Goal: Information Seeking & Learning: Learn about a topic

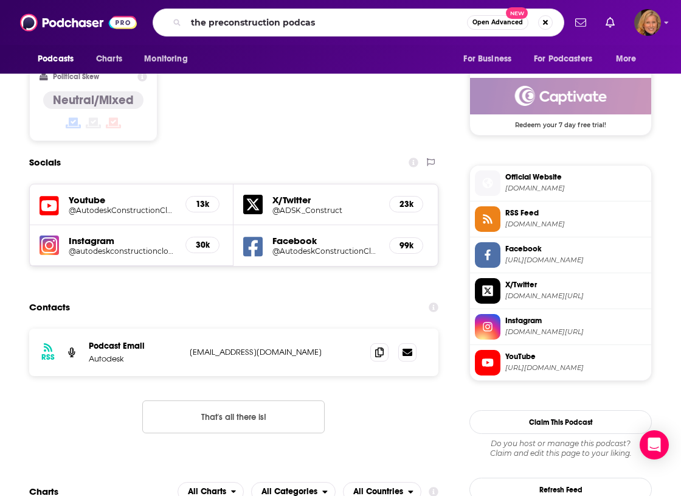
type input "the preconstruction podcast"
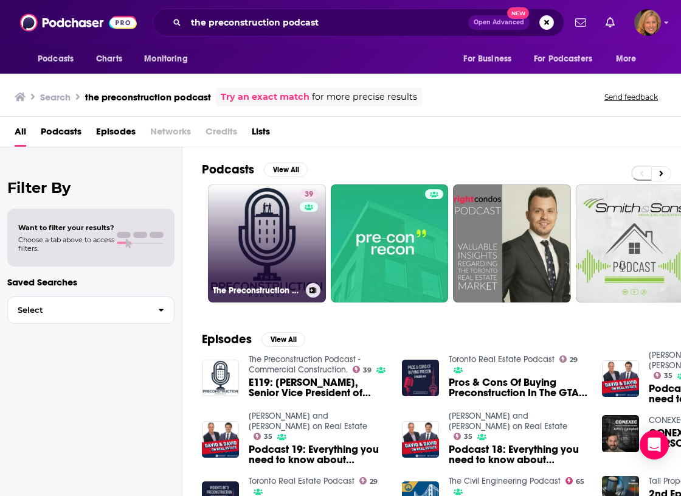
click at [257, 262] on link "39 The Preconstruction Podcast - Commercial Construction." at bounding box center [267, 243] width 118 height 118
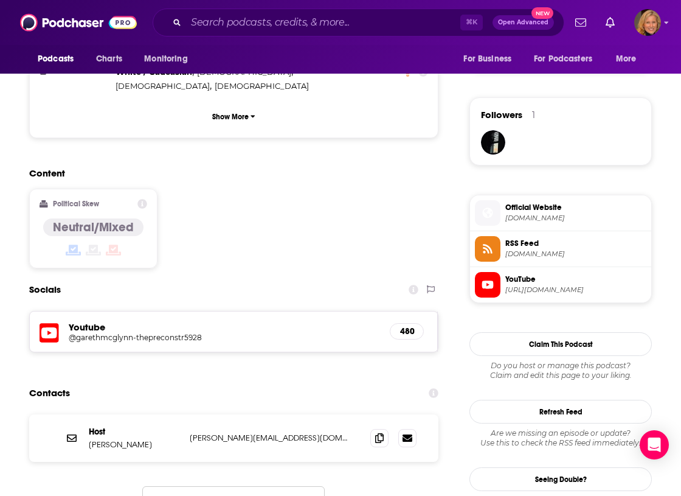
scroll to position [850, 0]
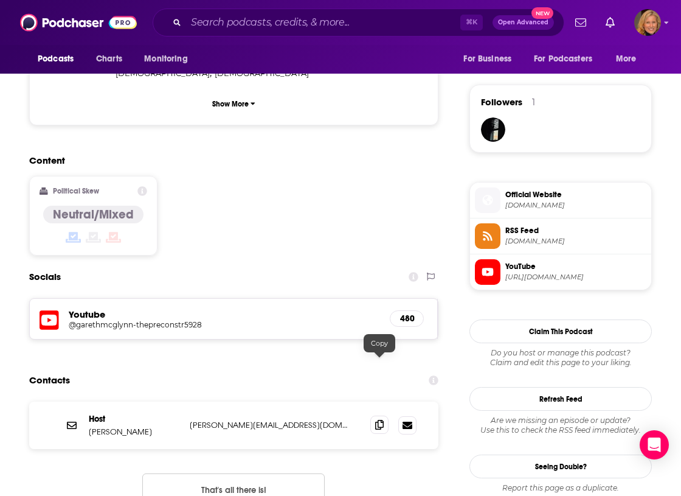
click at [379, 420] on icon at bounding box center [379, 425] width 9 height 10
click at [209, 21] on input "Search podcasts, credits, & more..." at bounding box center [323, 22] width 274 height 19
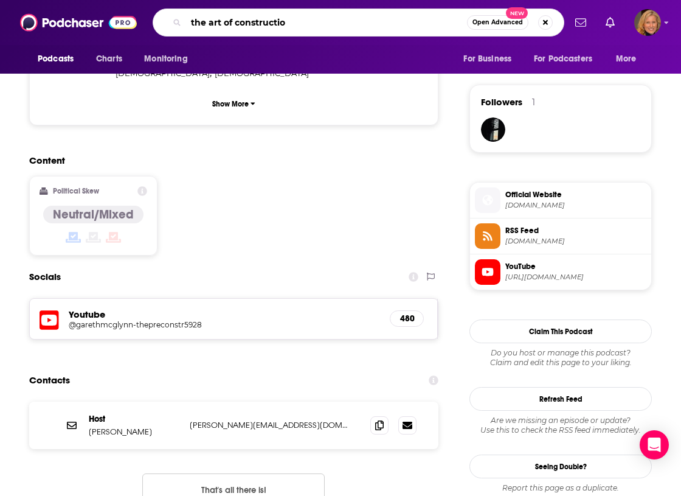
type input "the art of construction"
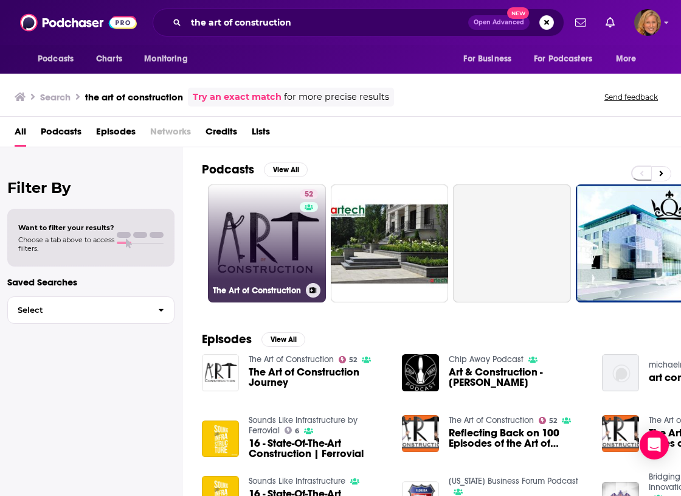
click at [244, 237] on link "52 The Art of Construction" at bounding box center [267, 243] width 118 height 118
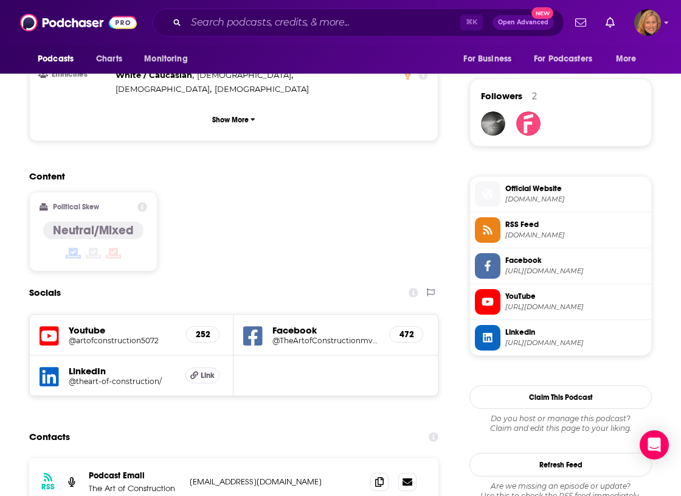
scroll to position [856, 0]
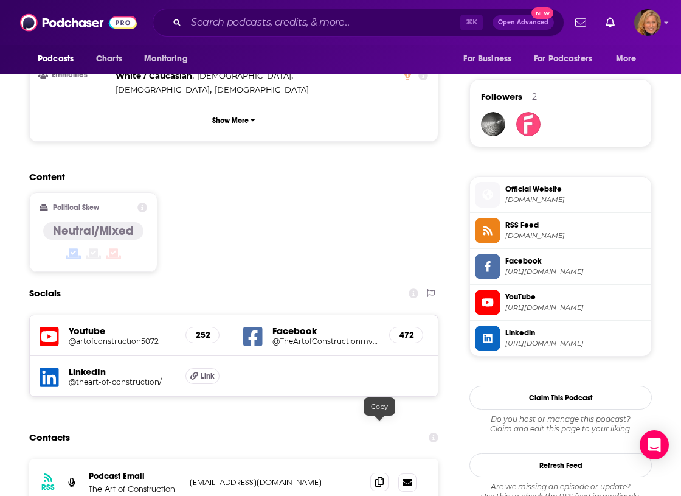
click at [380, 477] on icon at bounding box center [379, 482] width 9 height 10
click at [267, 19] on input "Search podcasts, credits, & more..." at bounding box center [323, 22] width 274 height 19
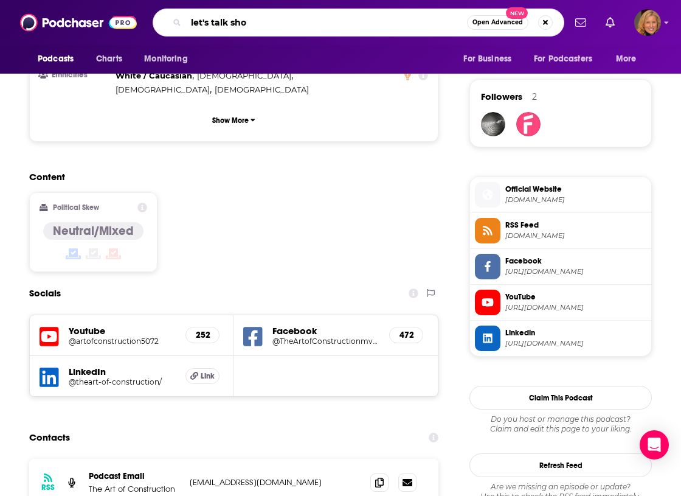
type input "let's talk shop"
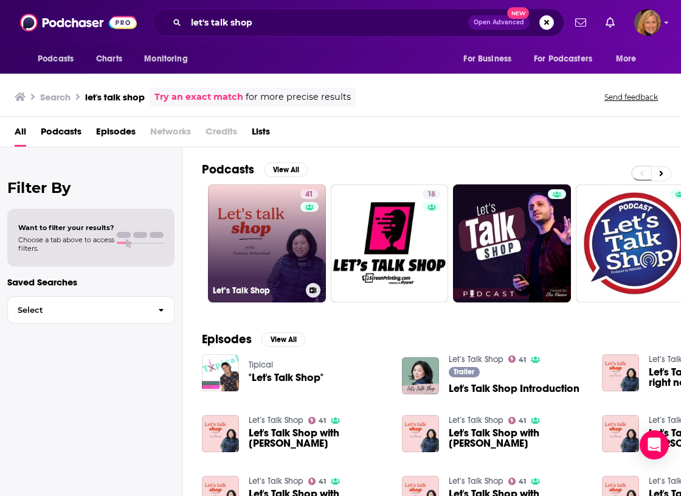
click at [225, 237] on link "41 Let’s Talk Shop" at bounding box center [267, 243] width 118 height 118
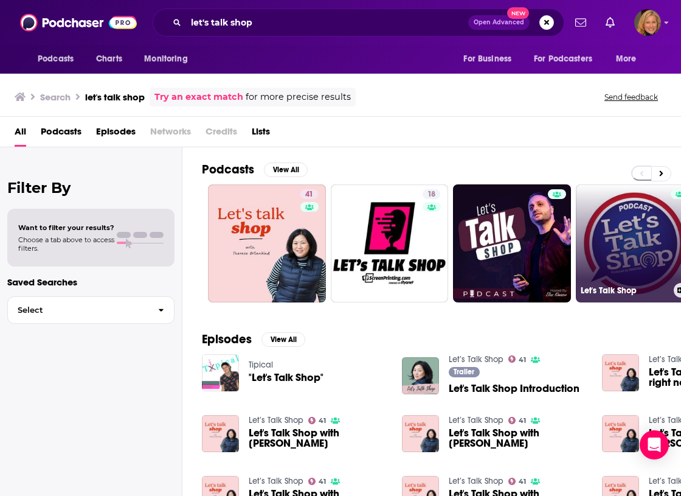
click at [648, 216] on link "Let's Talk Shop" at bounding box center [635, 243] width 118 height 118
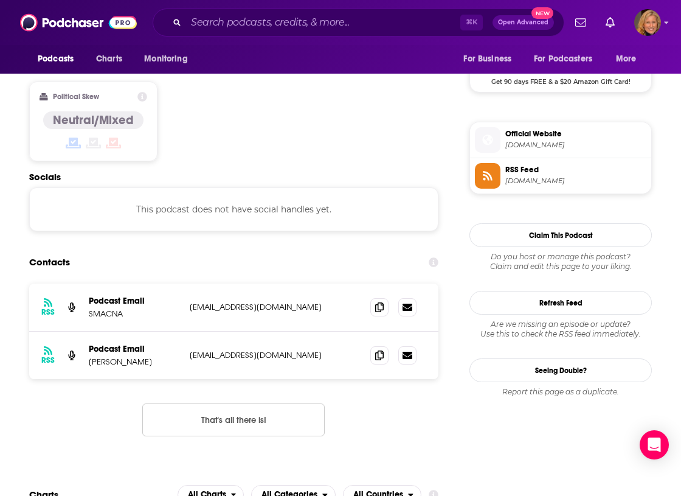
scroll to position [923, 0]
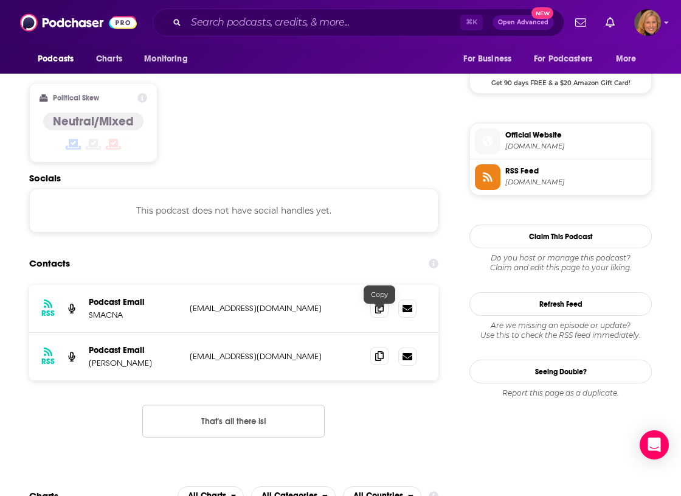
click at [378, 351] on icon at bounding box center [379, 356] width 9 height 10
click at [378, 299] on span at bounding box center [379, 308] width 18 height 18
